Goal: Task Accomplishment & Management: Use online tool/utility

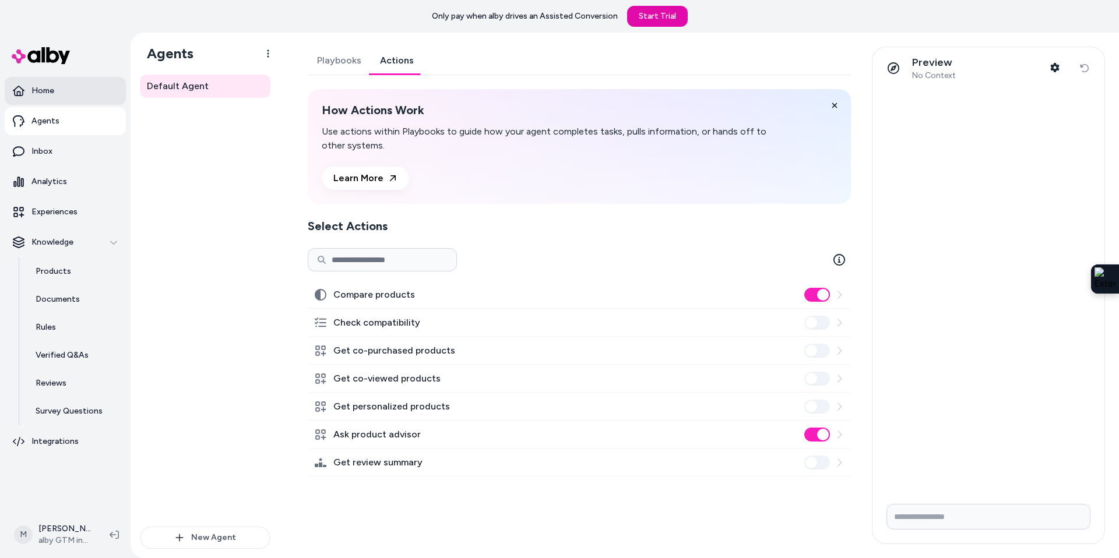
click at [57, 93] on link "Home" at bounding box center [65, 91] width 121 height 28
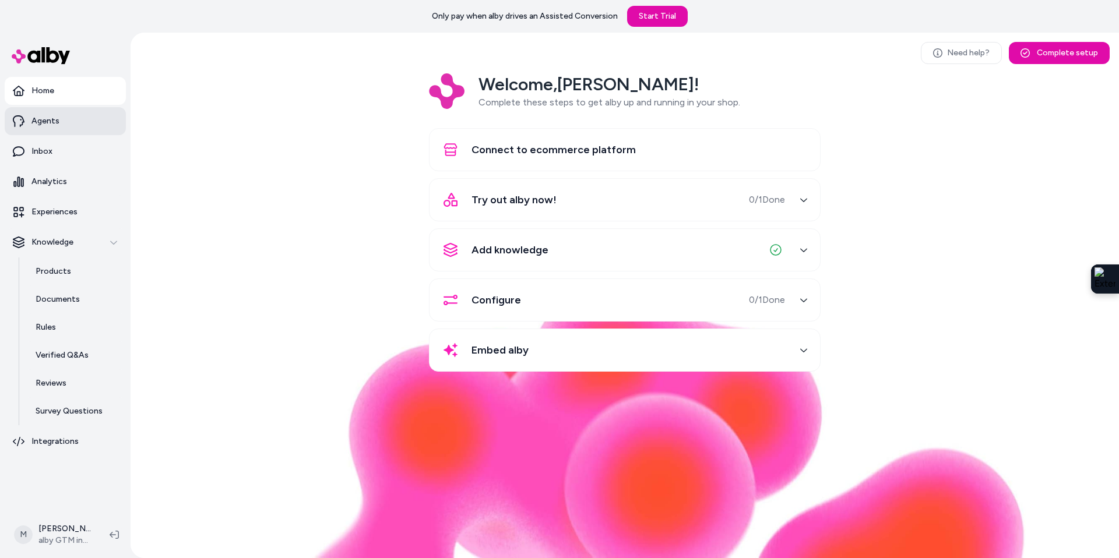
click at [37, 119] on p "Agents" at bounding box center [45, 121] width 28 height 12
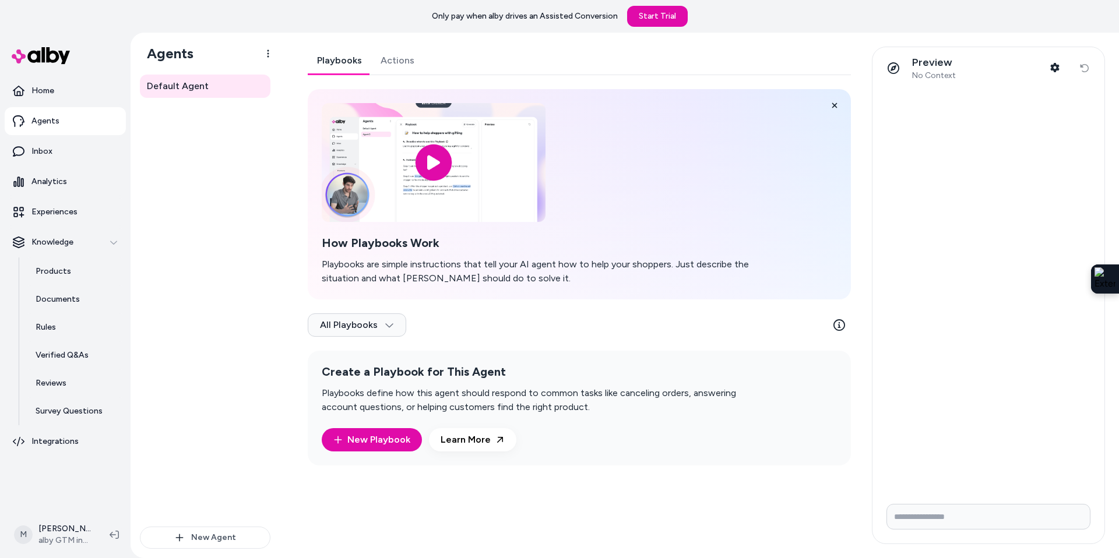
click at [402, 57] on link "Actions" at bounding box center [397, 61] width 52 height 28
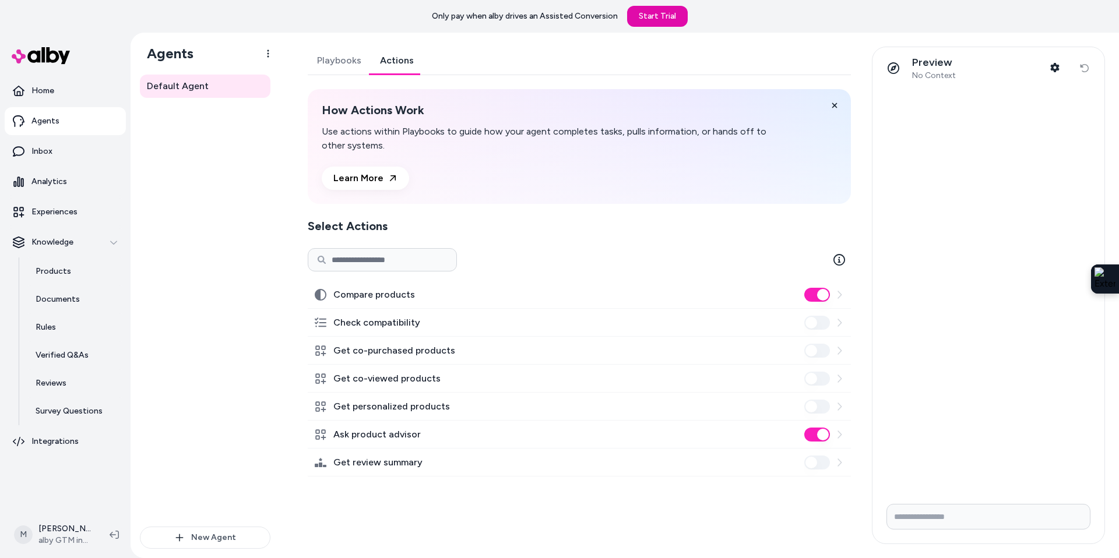
click at [406, 481] on div "Playbooks Actions How Actions Work Use actions within Playbooks to guide how yo…" at bounding box center [576, 296] width 564 height 498
click at [38, 141] on link "Inbox" at bounding box center [65, 152] width 121 height 28
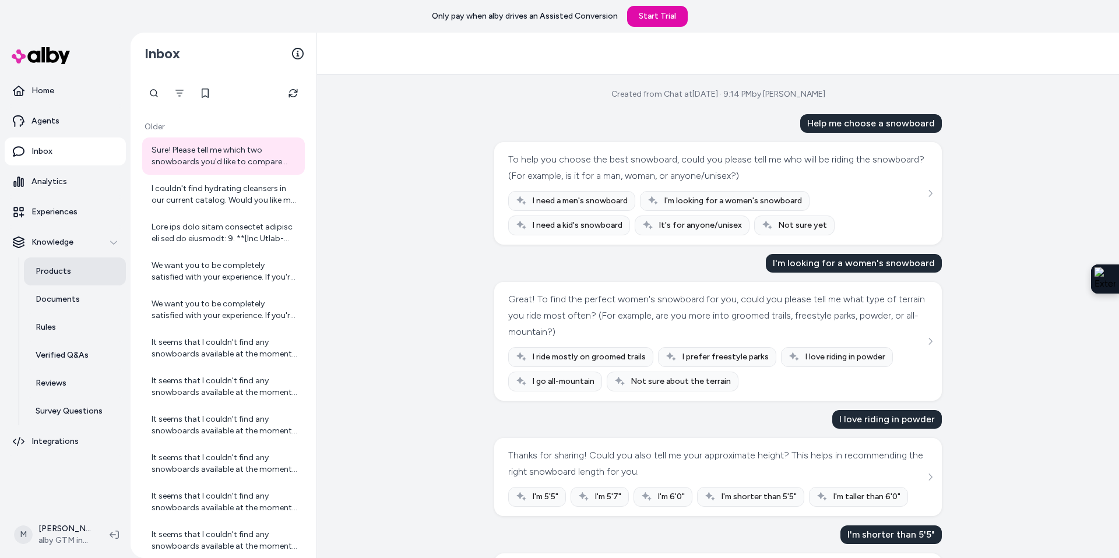
click at [61, 267] on p "Products" at bounding box center [54, 272] width 36 height 12
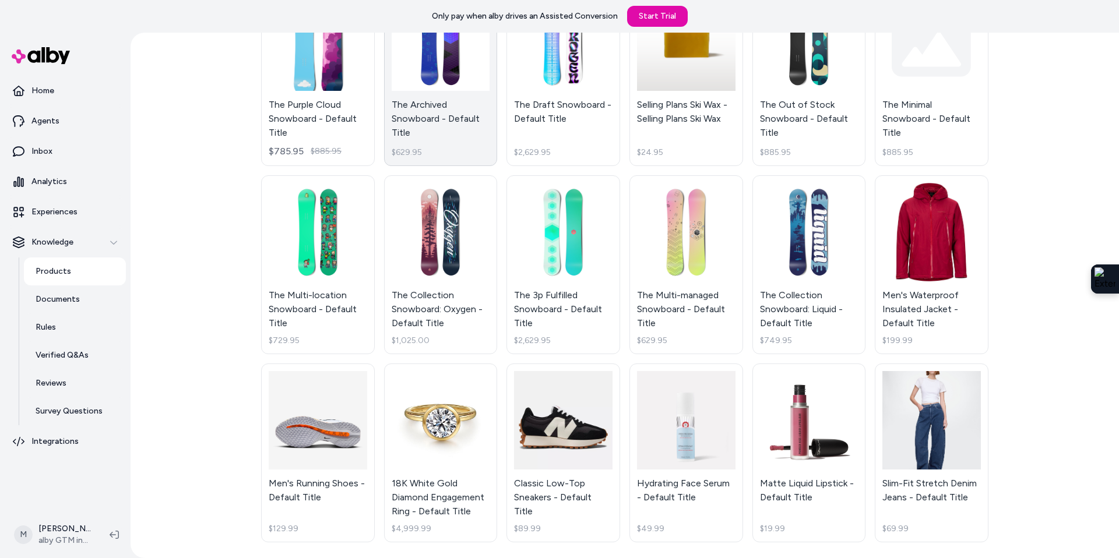
scroll to position [329, 0]
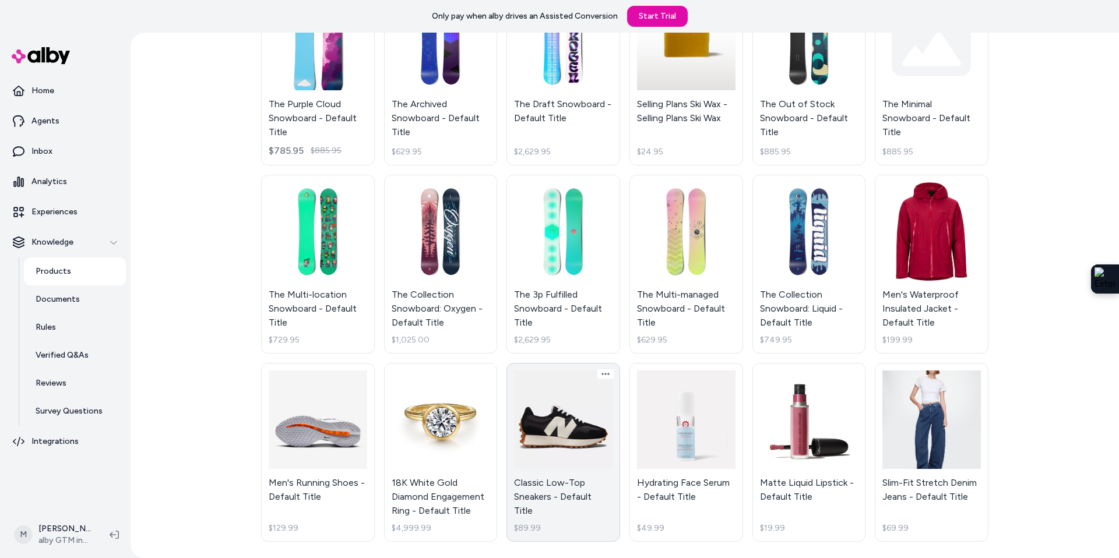
click at [554, 491] on link "Classic Low-Top Sneakers - Default Title $89.99" at bounding box center [563, 452] width 114 height 179
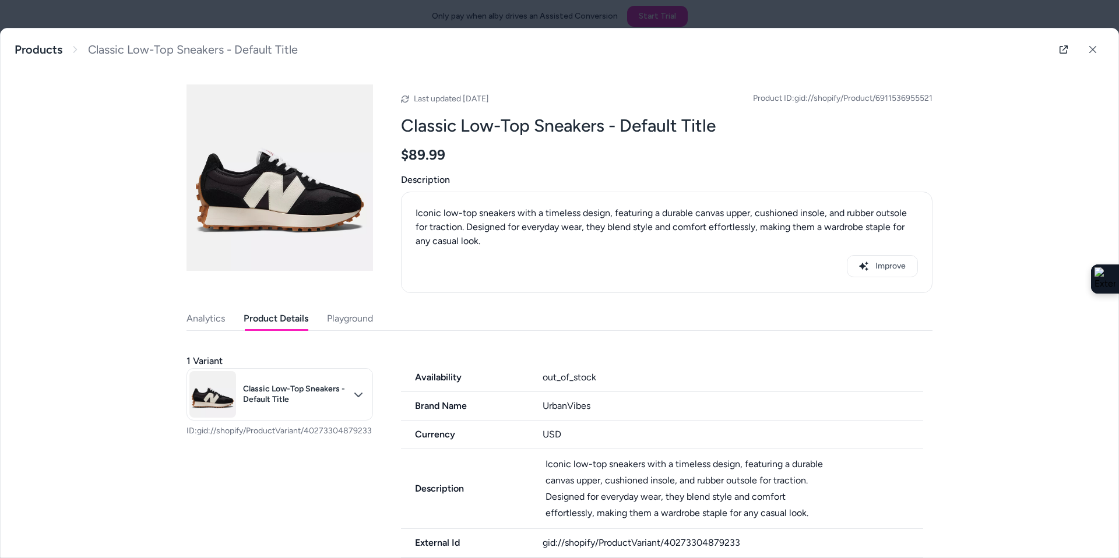
click at [276, 321] on button "Product Details" at bounding box center [276, 318] width 65 height 23
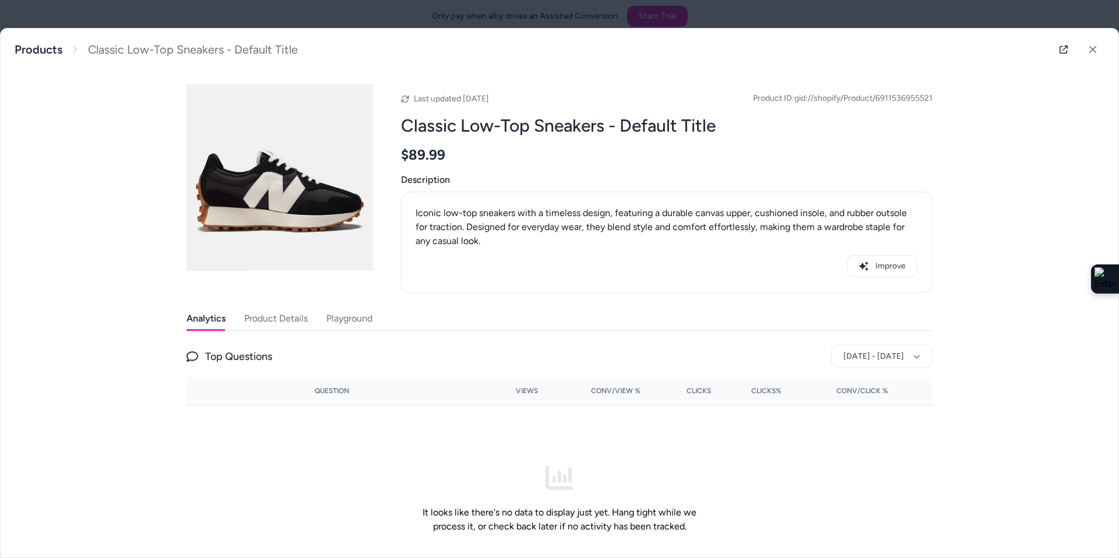
click at [209, 308] on button "Analytics" at bounding box center [205, 318] width 39 height 23
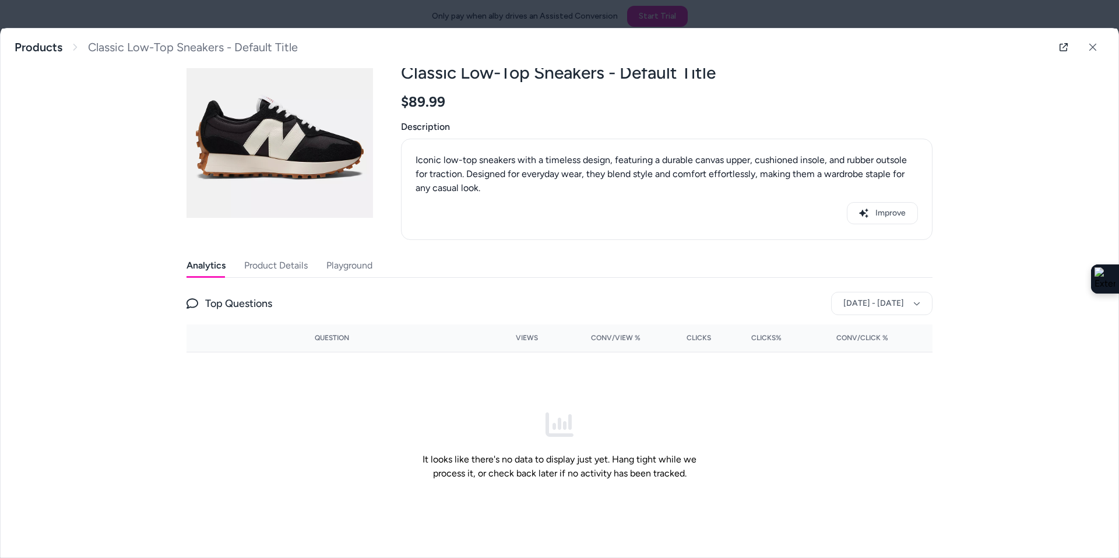
click at [268, 265] on button "Product Details" at bounding box center [276, 265] width 64 height 23
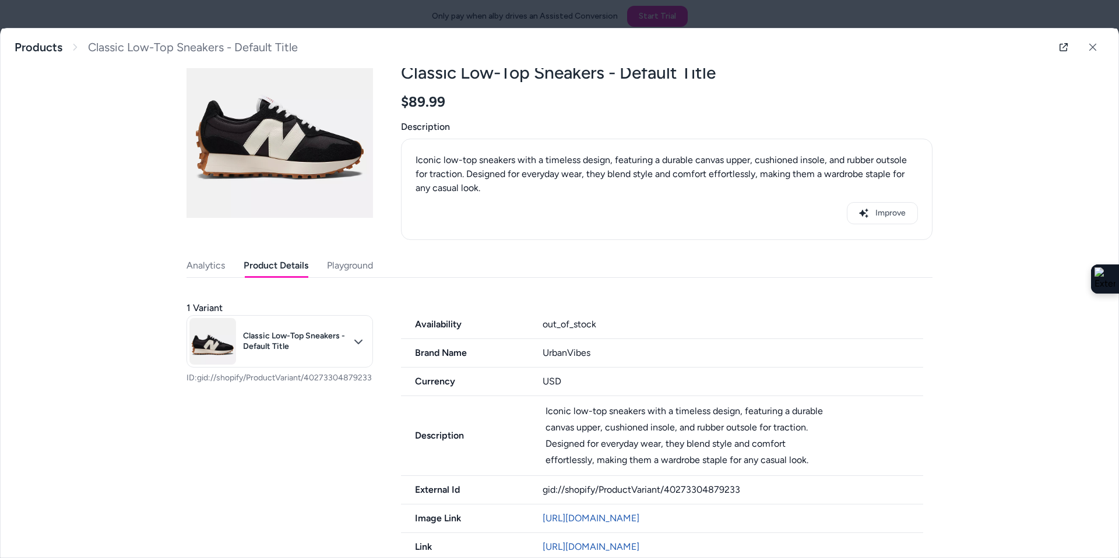
click at [351, 270] on button "Playground" at bounding box center [350, 265] width 46 height 23
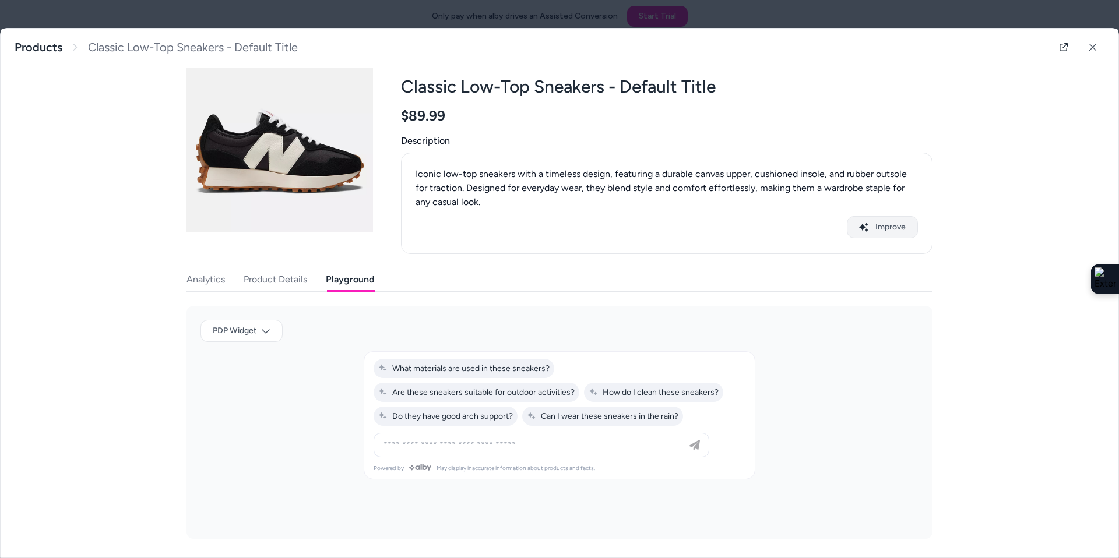
click at [889, 227] on button "Improve" at bounding box center [882, 227] width 71 height 22
